Goal: Navigation & Orientation: Find specific page/section

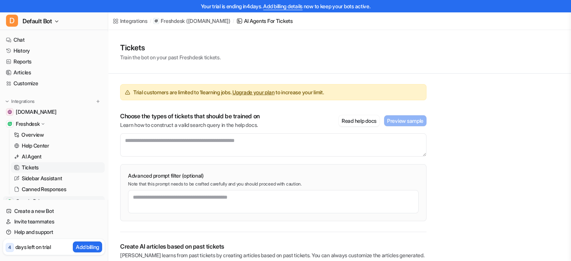
click at [26, 198] on span "Google Drive" at bounding box center [31, 202] width 30 height 8
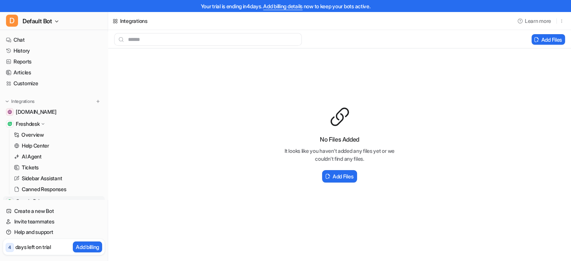
scroll to position [38, 0]
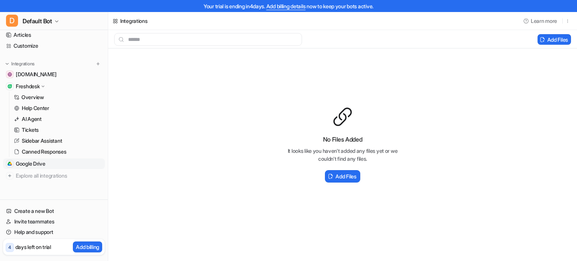
click at [29, 139] on p "Sidebar Assistant" at bounding box center [42, 141] width 40 height 8
click at [32, 139] on p "Sidebar Assistant" at bounding box center [42, 141] width 40 height 8
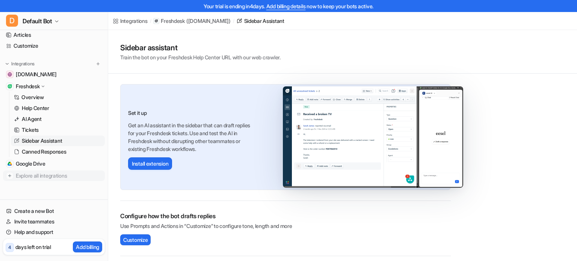
click at [41, 173] on span "Explore all integrations" at bounding box center [59, 176] width 86 height 12
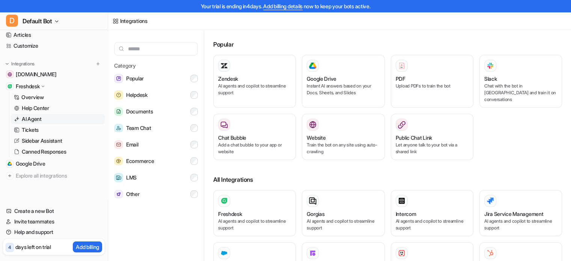
click at [28, 118] on p "AI Agent" at bounding box center [32, 119] width 20 height 8
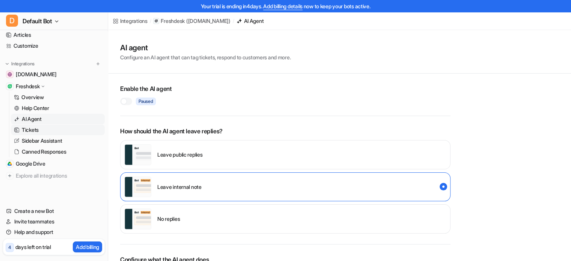
click at [33, 130] on p "Tickets" at bounding box center [30, 130] width 17 height 8
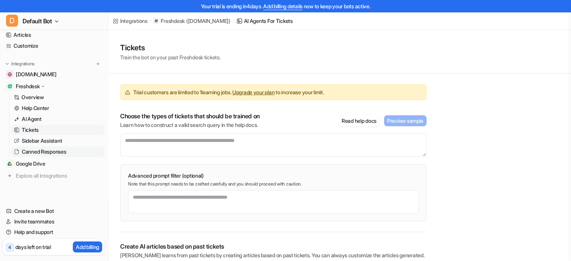
click at [37, 153] on p "Canned Responses" at bounding box center [44, 152] width 45 height 8
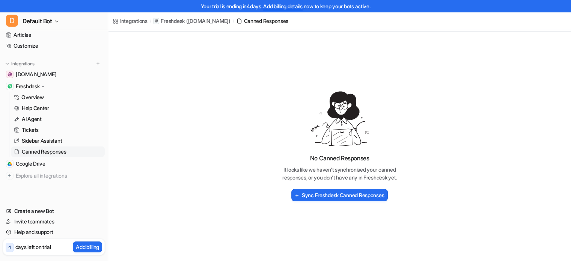
scroll to position [44, 0]
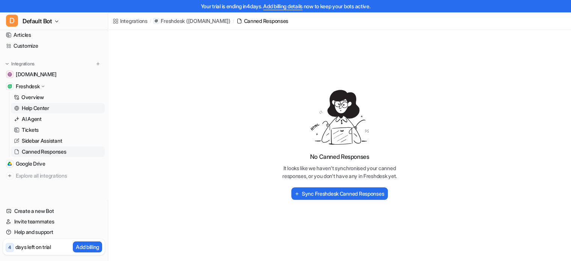
click at [35, 111] on p "Help Center" at bounding box center [35, 108] width 27 height 8
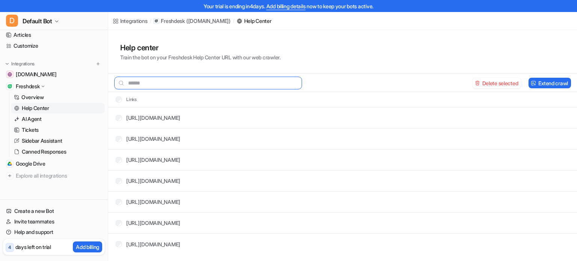
click at [156, 80] on input "text" at bounding box center [208, 83] width 188 height 13
type input "*"
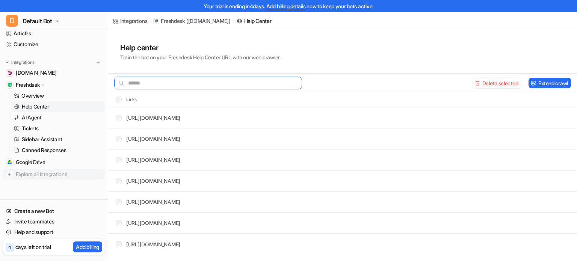
scroll to position [40, 0]
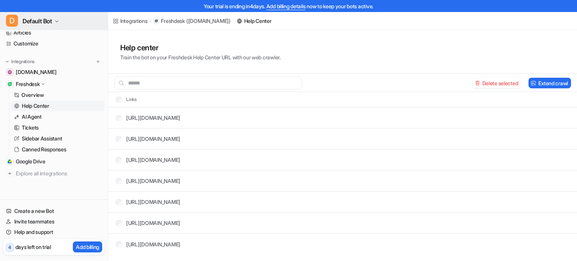
click at [41, 22] on span "Default Bot" at bounding box center [38, 21] width 30 height 11
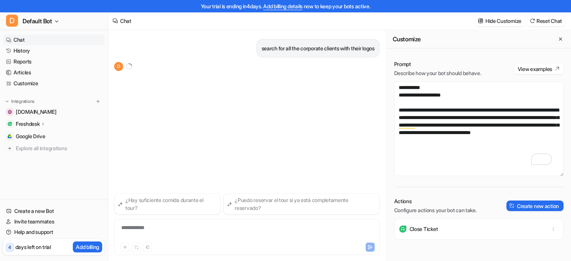
scroll to position [12, 0]
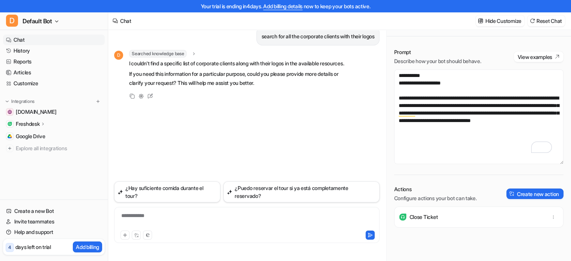
click at [27, 119] on div "Freshdesk" at bounding box center [54, 124] width 102 height 11
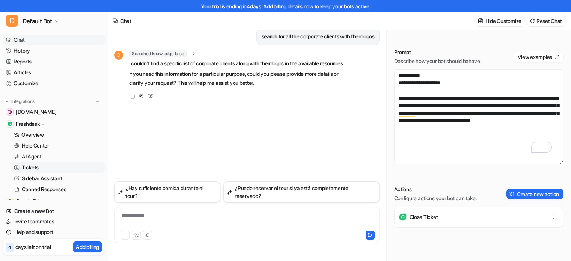
click at [29, 164] on p "Tickets" at bounding box center [30, 168] width 17 height 8
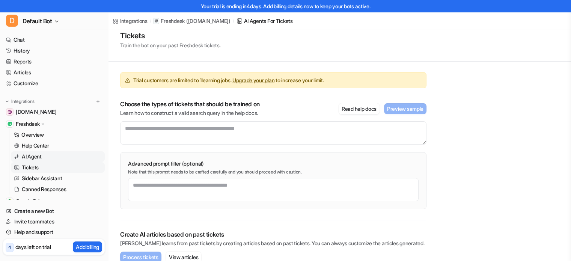
click at [31, 156] on p "AI Agent" at bounding box center [32, 157] width 20 height 8
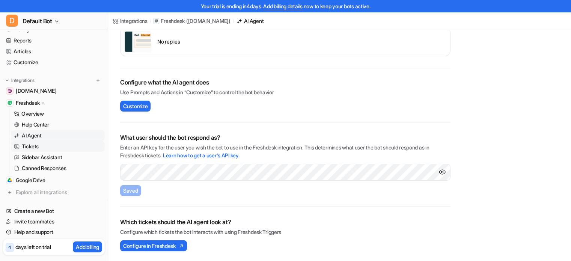
scroll to position [40, 0]
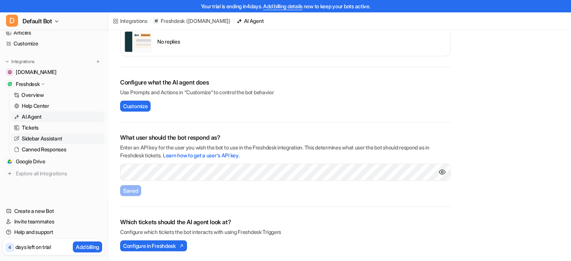
click at [42, 136] on p "Sidebar Assistant" at bounding box center [42, 139] width 40 height 8
